Goal: Task Accomplishment & Management: Manage account settings

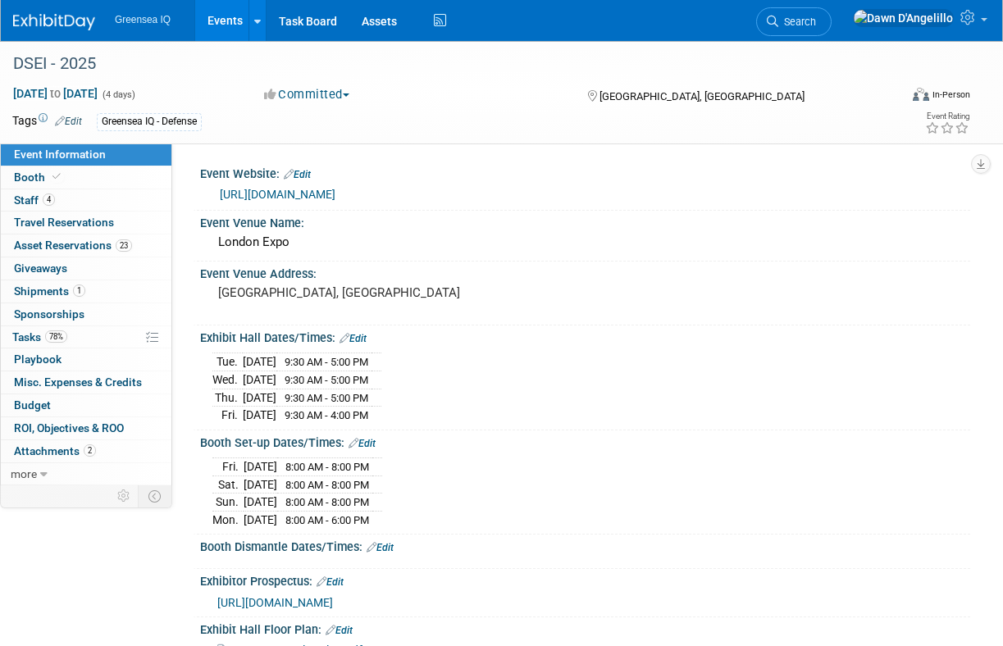
click at [230, 16] on link "Events" at bounding box center [225, 20] width 60 height 41
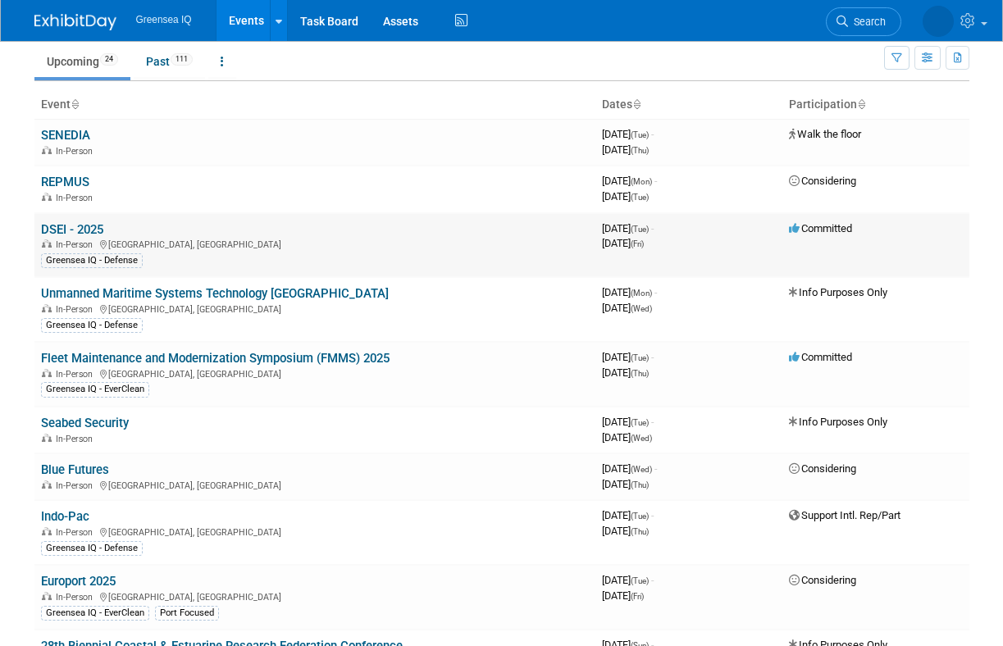
scroll to position [61, 0]
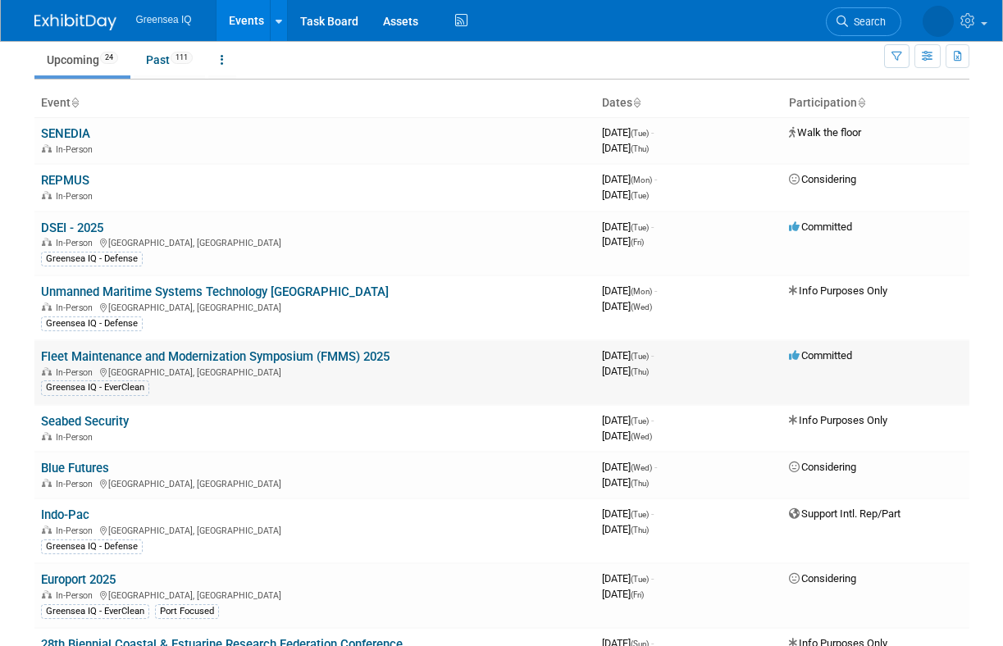
click at [162, 357] on link "Fleet Maintenance and Modernization Symposium (FMMS) 2025" at bounding box center [215, 356] width 348 height 15
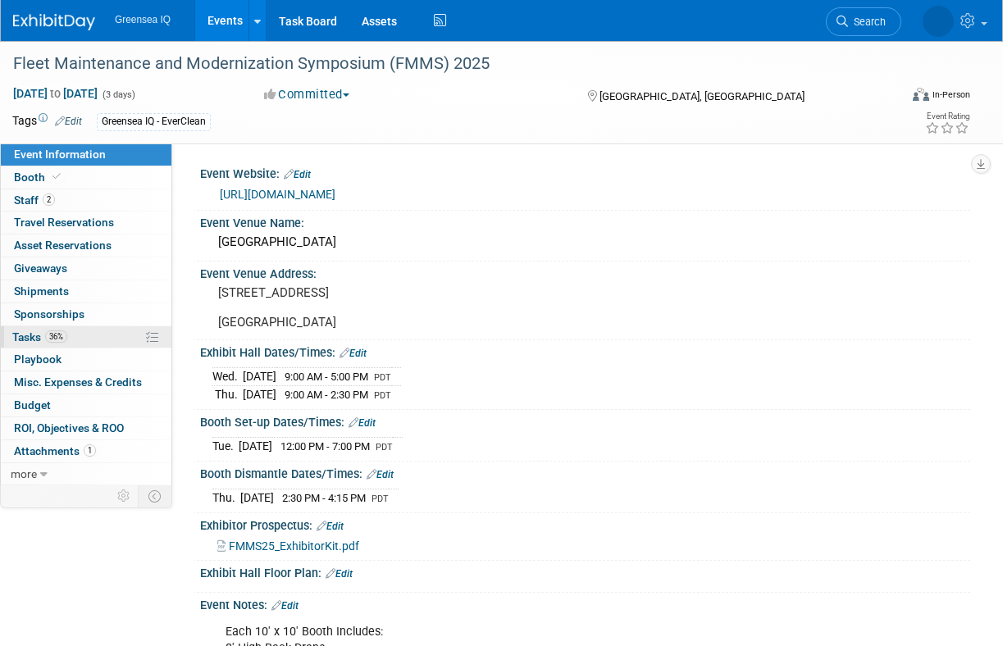
click at [29, 334] on span "Tasks 36%" at bounding box center [39, 336] width 55 height 13
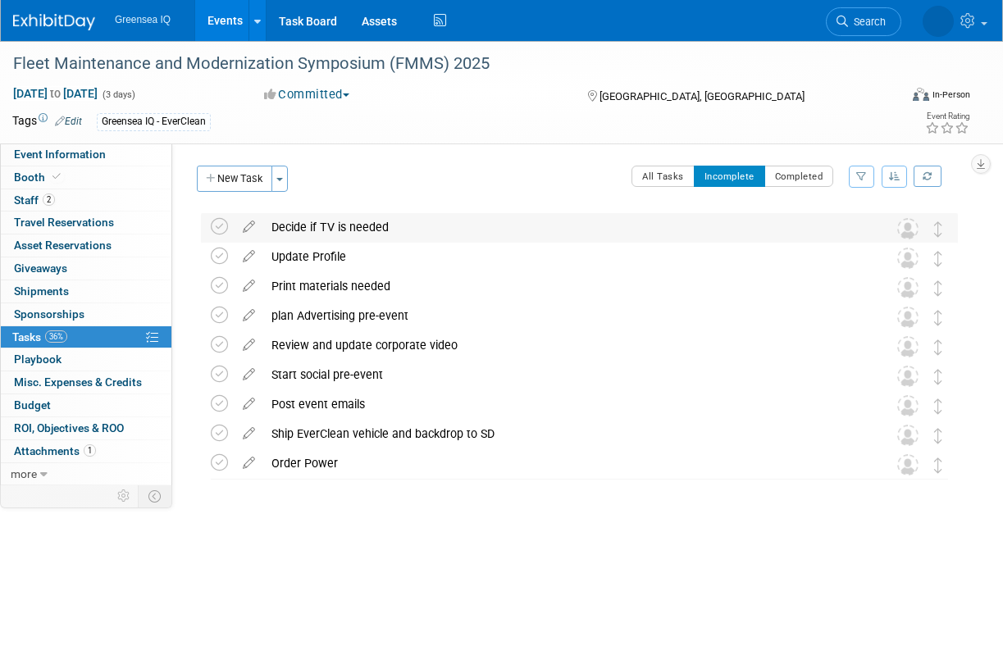
click at [360, 230] on div "Decide if TV is needed" at bounding box center [563, 227] width 601 height 28
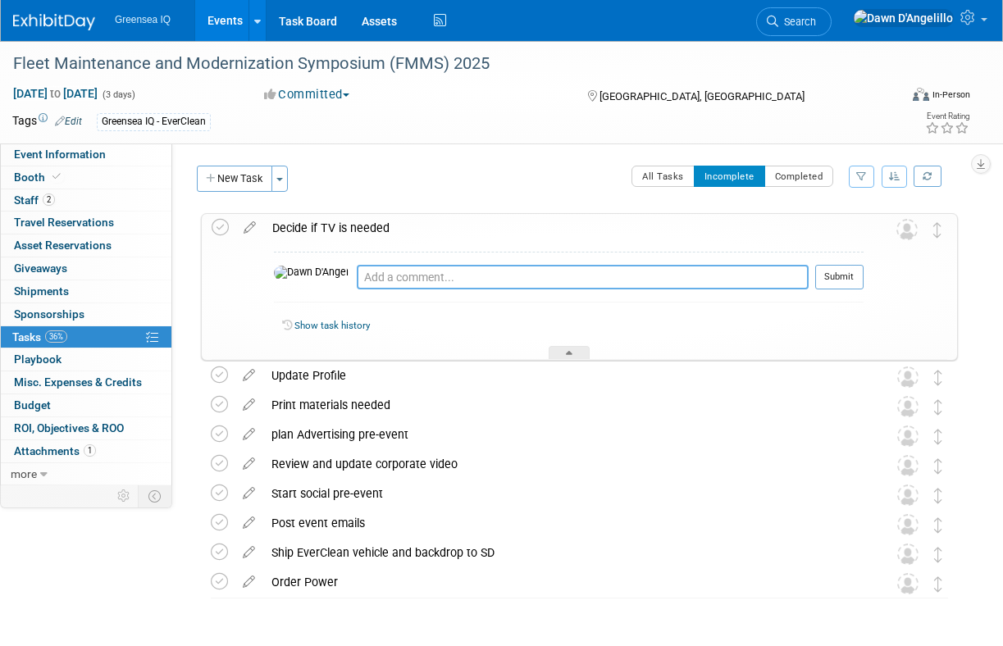
click at [357, 279] on textarea at bounding box center [583, 277] width 452 height 25
type textarea "TV not needed per Rob - Aug 28"
click at [840, 272] on button "Submit" at bounding box center [839, 277] width 48 height 25
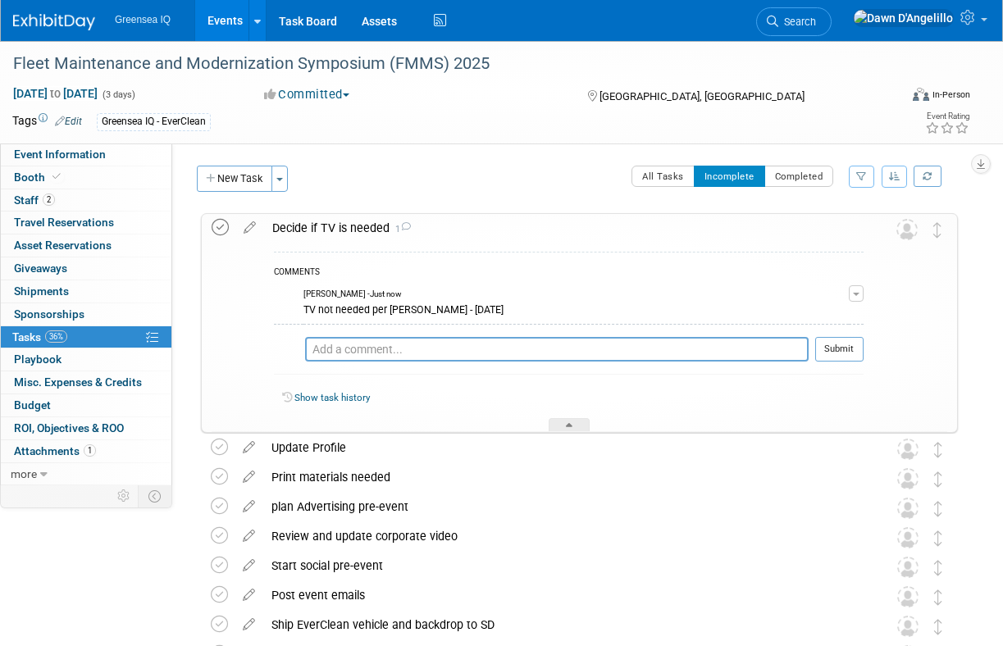
click at [221, 225] on icon at bounding box center [220, 227] width 17 height 17
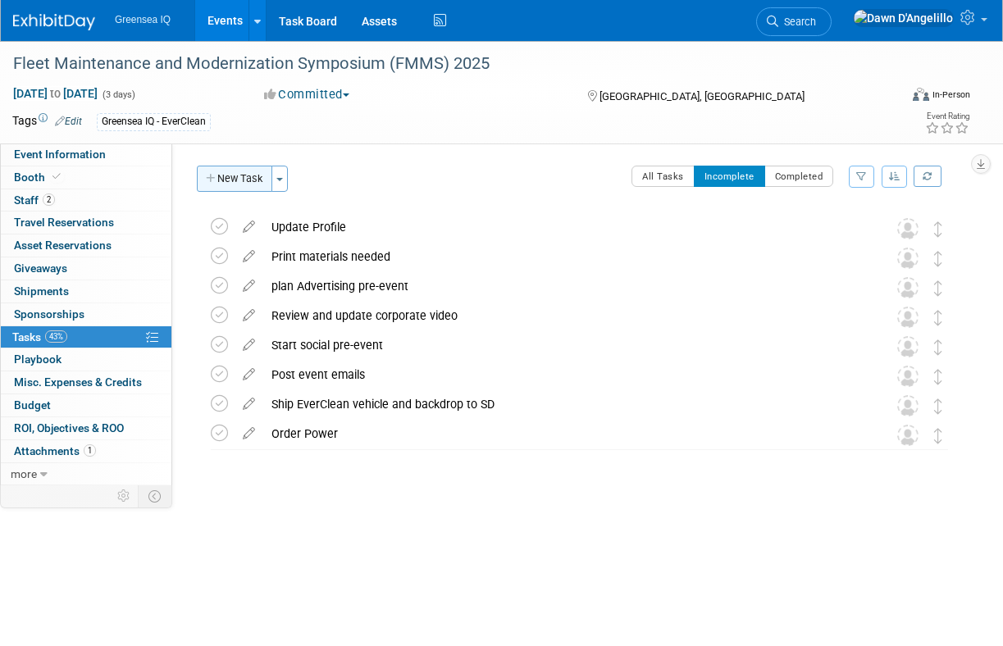
click at [250, 176] on button "New Task" at bounding box center [234, 179] width 75 height 26
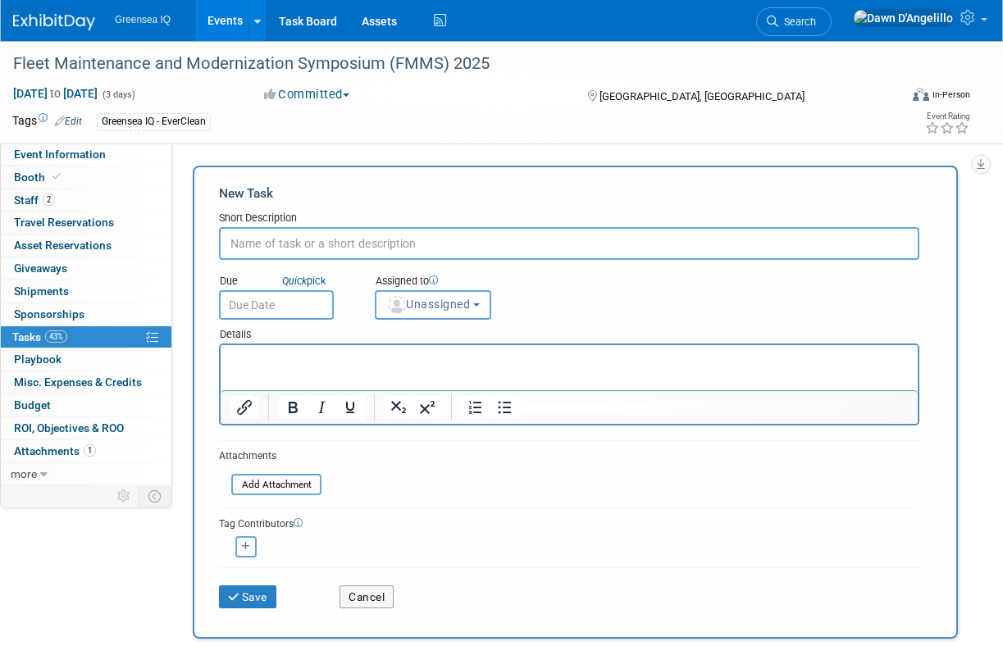
click at [258, 243] on input "text" at bounding box center [569, 243] width 700 height 33
type input "Create new defense oriented EverClean backdrop and ship to San Diego office"
click at [257, 601] on button "Save" at bounding box center [247, 596] width 57 height 23
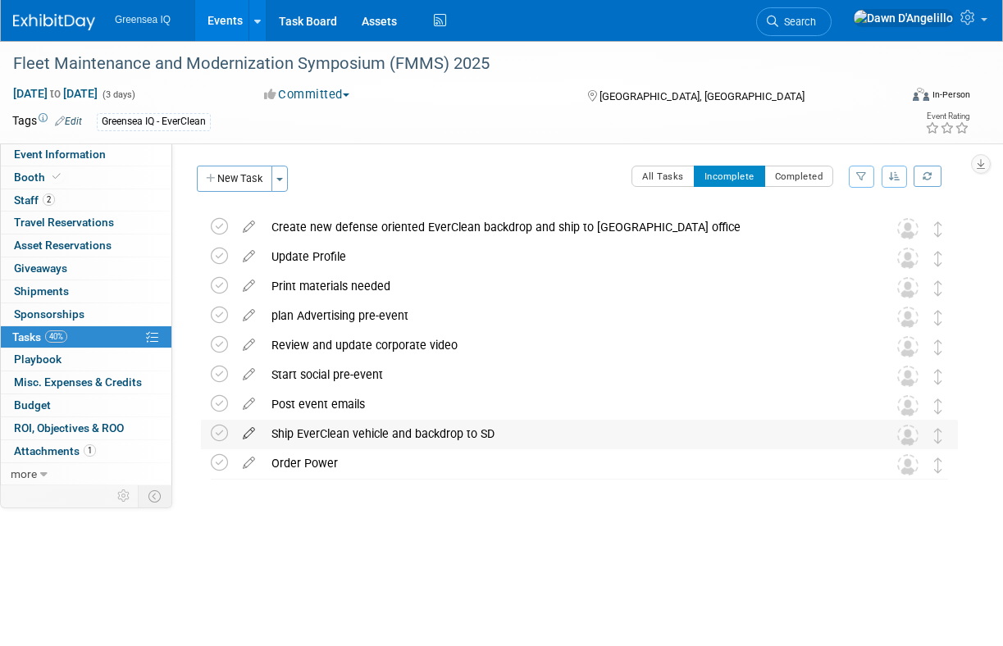
click at [247, 433] on icon at bounding box center [248, 430] width 29 height 20
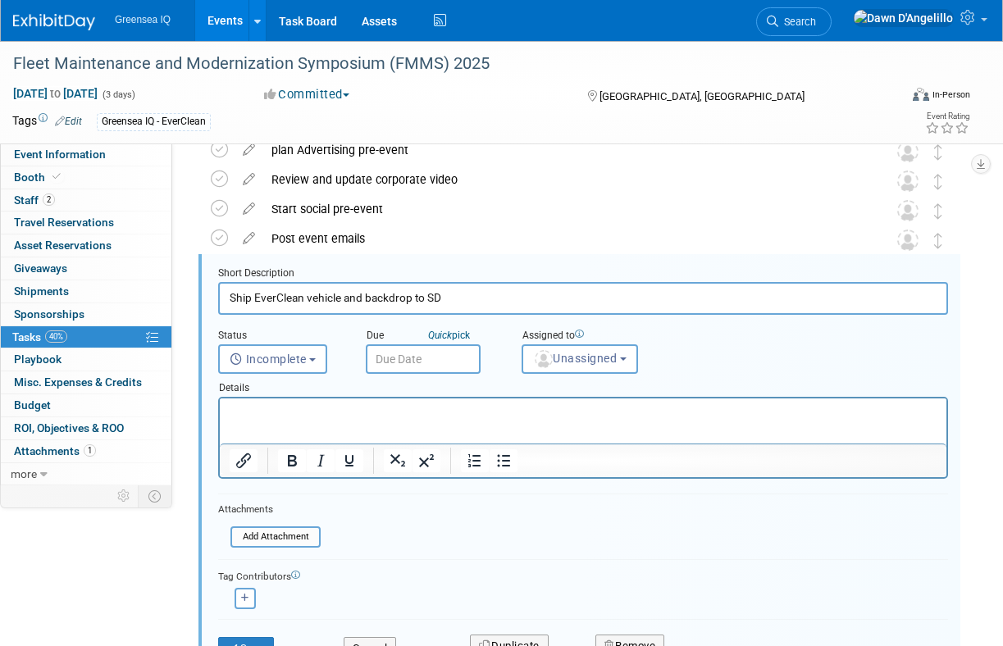
scroll to position [180, 0]
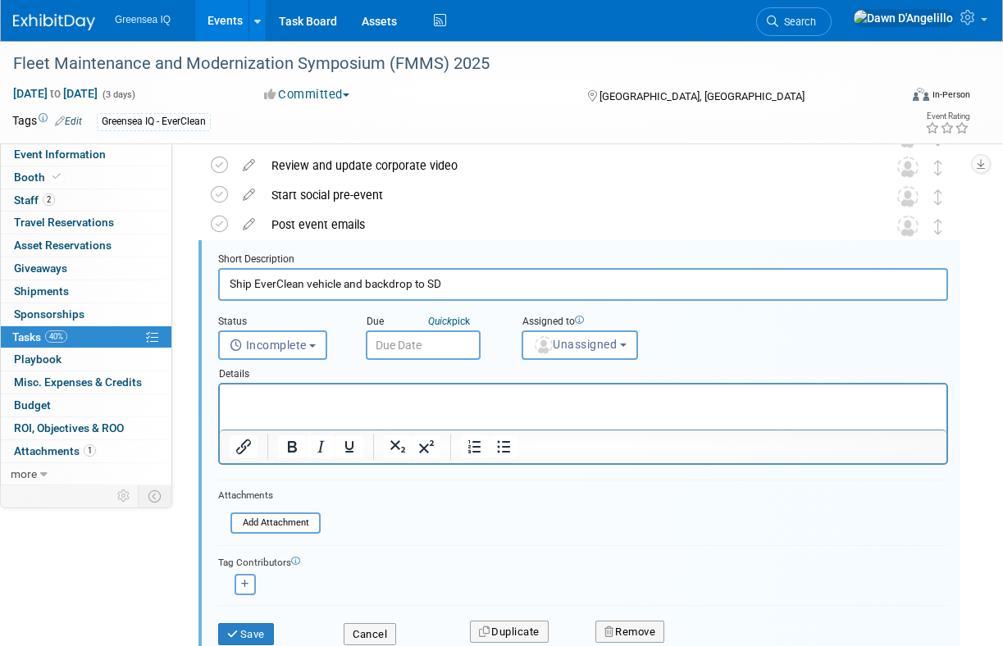
drag, startPoint x: 342, startPoint y: 285, endPoint x: 512, endPoint y: 303, distance: 170.7
click at [512, 303] on form "Short Description Ship EverClean vehicle and backdrop to SD Status <i class="fa…" at bounding box center [583, 456] width 754 height 409
click at [494, 279] on input "Ship EverClean vehicle and backdrop to SD" at bounding box center [583, 284] width 730 height 32
drag, startPoint x: 343, startPoint y: 284, endPoint x: 427, endPoint y: 285, distance: 84.5
click at [427, 285] on input "Ship EverClean vehicle and backdrop to SD" at bounding box center [583, 284] width 730 height 32
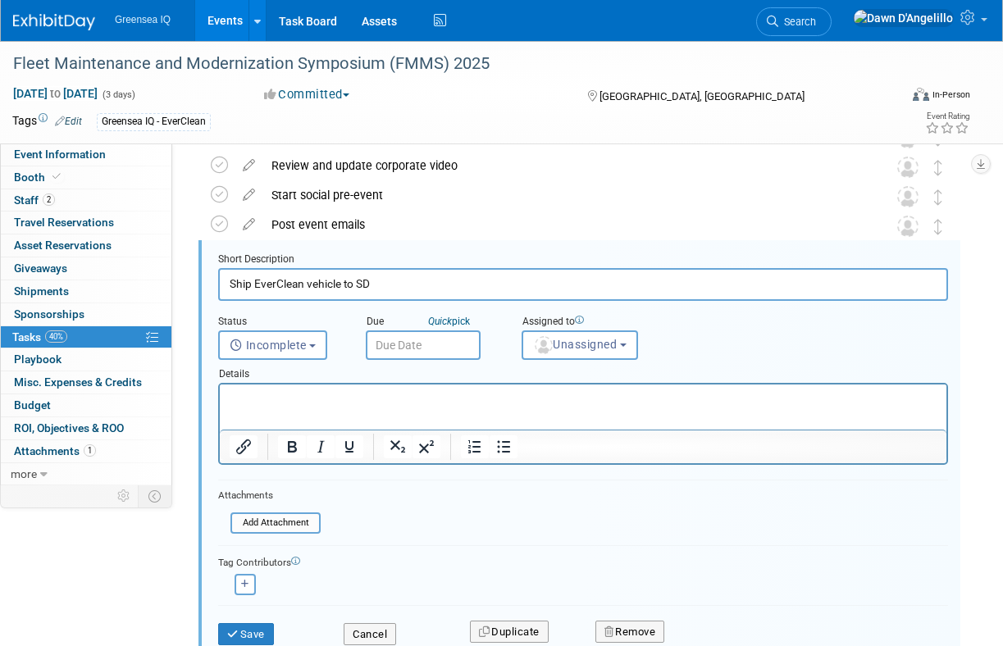
click at [403, 281] on input "Ship EverClean vehicle to SD" at bounding box center [583, 284] width 730 height 32
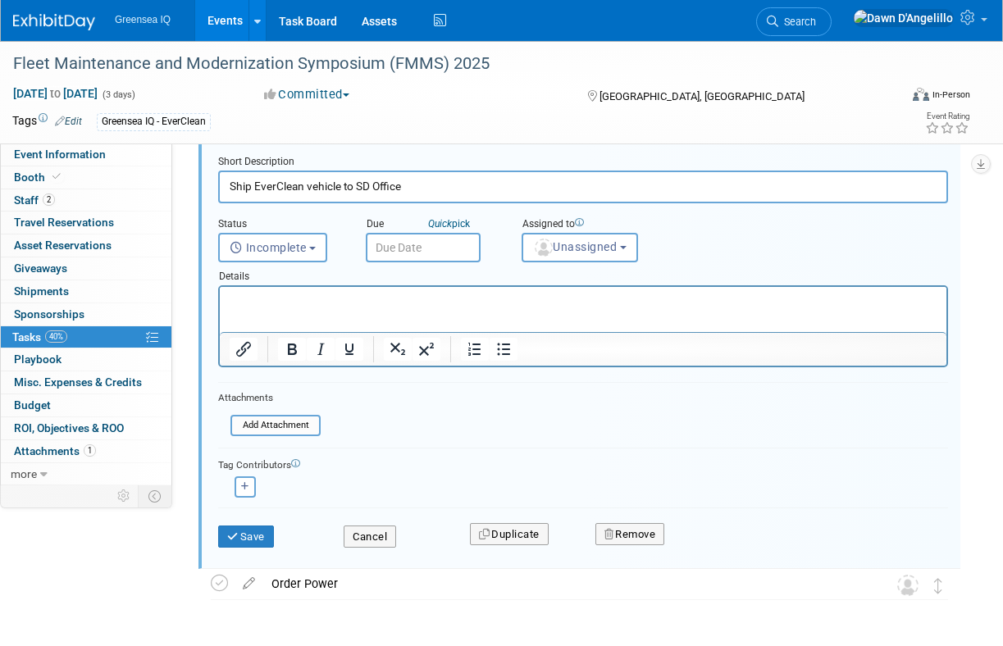
scroll to position [283, 0]
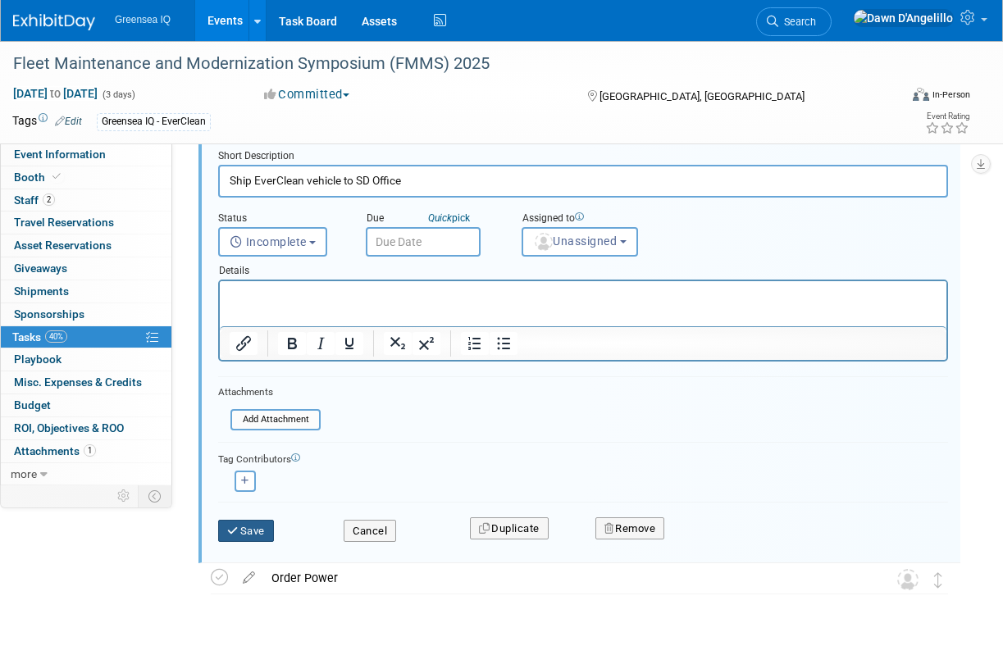
type input "Ship EverClean vehicle to SD Office"
click at [257, 535] on button "Save" at bounding box center [246, 531] width 56 height 23
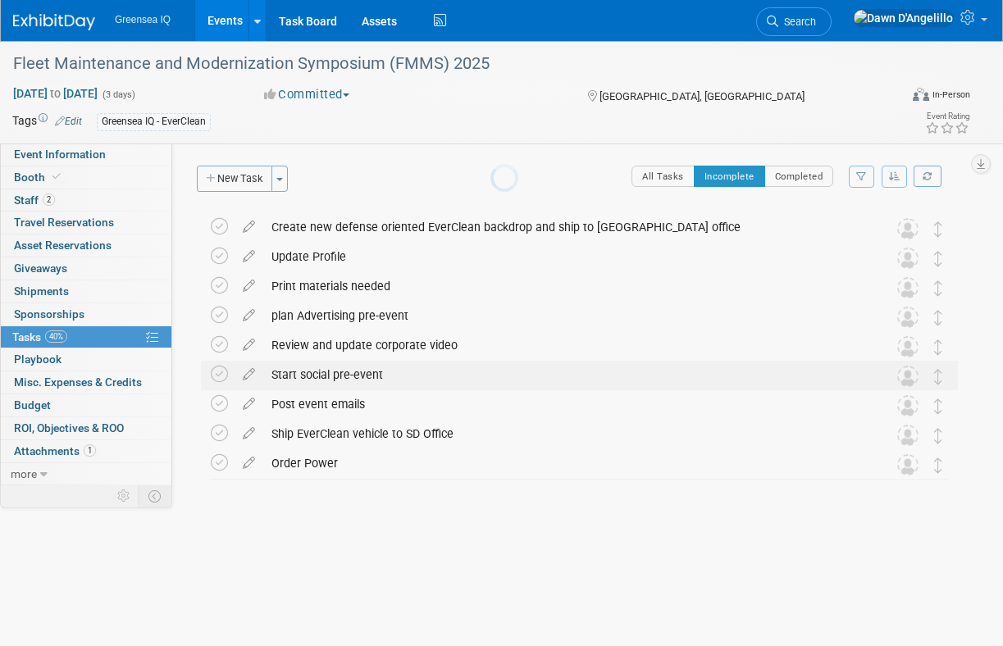
scroll to position [0, 0]
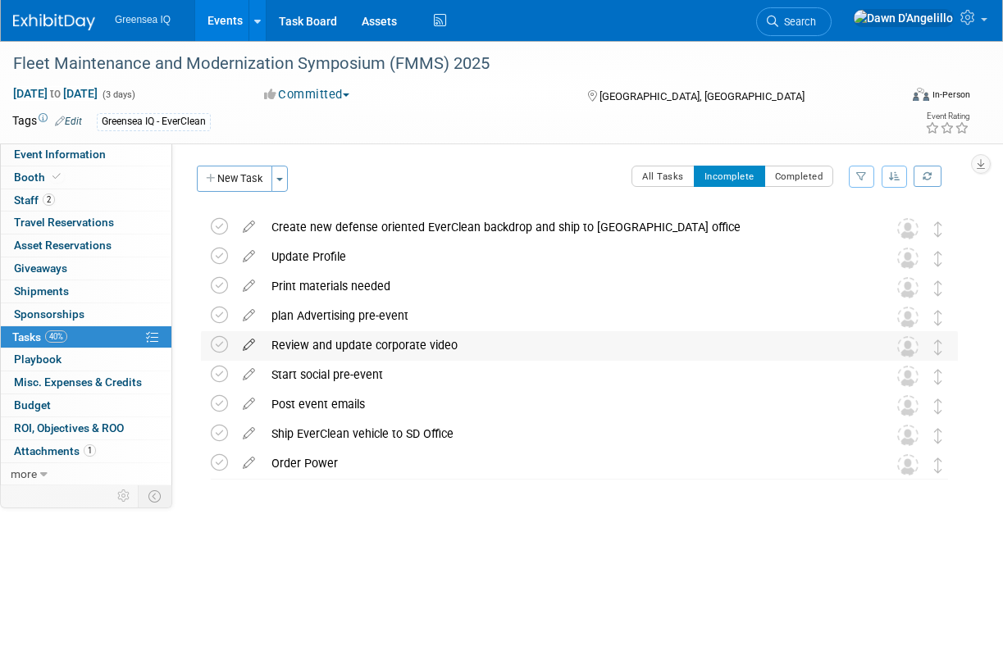
click at [251, 343] on icon at bounding box center [248, 341] width 29 height 20
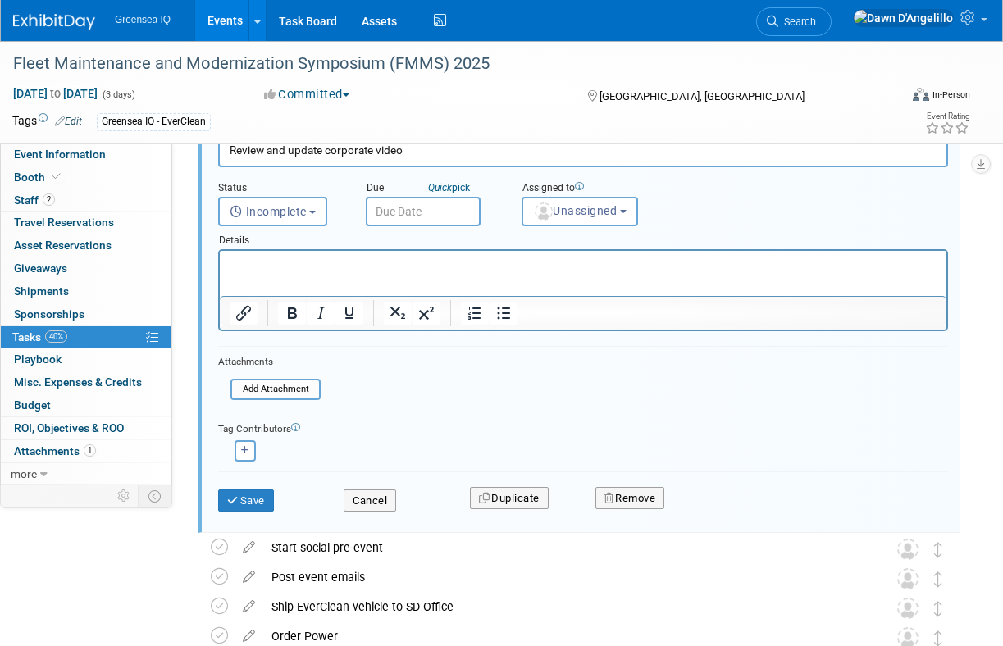
scroll to position [223, 0]
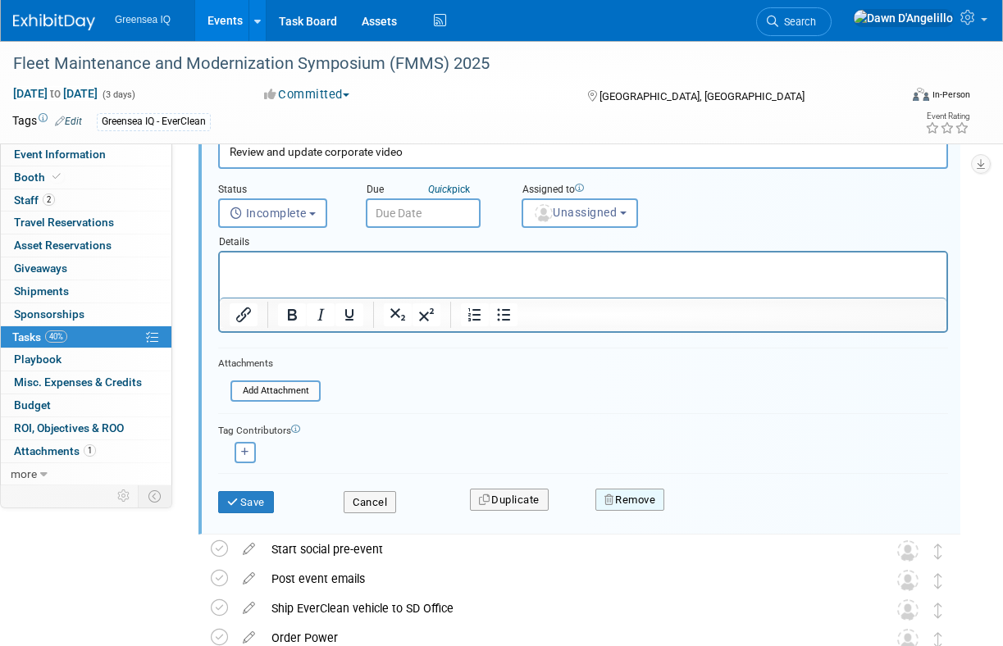
click at [645, 498] on button "Remove" at bounding box center [630, 500] width 70 height 23
click at [726, 509] on link "Yes" at bounding box center [722, 513] width 48 height 26
